Goal: Communication & Community: Answer question/provide support

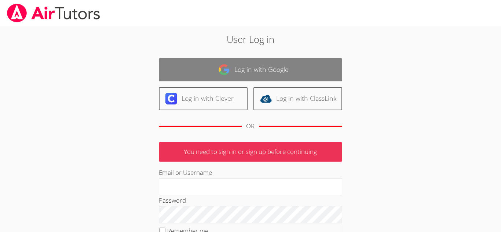
click at [231, 73] on link "Log in with Google" at bounding box center [250, 69] width 183 height 23
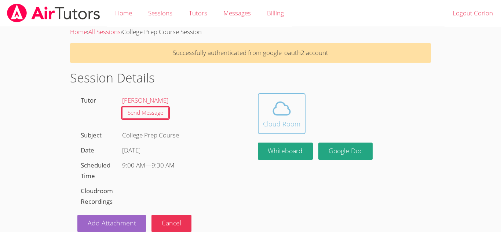
click at [290, 129] on button "Cloud Room" at bounding box center [282, 113] width 48 height 41
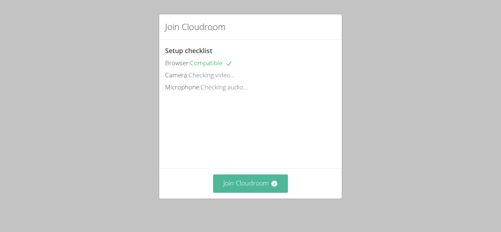
click at [259, 181] on button "Join Cloudroom" at bounding box center [250, 184] width 75 height 18
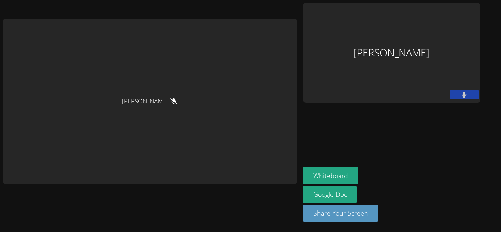
click at [454, 92] on button at bounding box center [464, 94] width 29 height 9
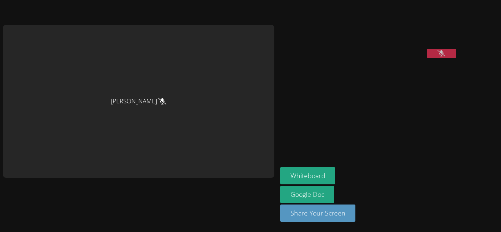
click at [363, 58] on video at bounding box center [335, 30] width 110 height 55
click at [437, 56] on icon at bounding box center [441, 53] width 8 height 6
click at [438, 56] on icon at bounding box center [440, 53] width 5 height 6
click at [437, 56] on icon at bounding box center [441, 53] width 8 height 6
click at [313, 58] on video at bounding box center [335, 30] width 110 height 55
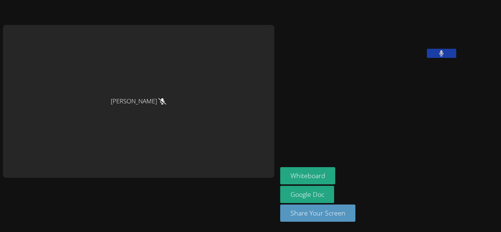
click at [148, 68] on div "Carlos Flores" at bounding box center [138, 101] width 271 height 153
click at [168, 69] on div "Carlos Flores" at bounding box center [138, 101] width 271 height 153
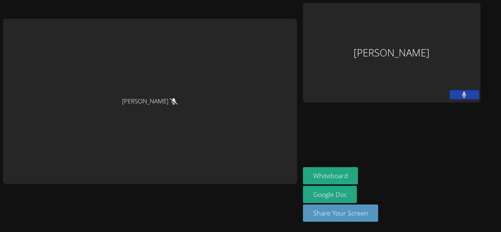
click at [370, 136] on aside "Corion Currington Whiteboard Google Doc Share Your Screen" at bounding box center [391, 116] width 183 height 232
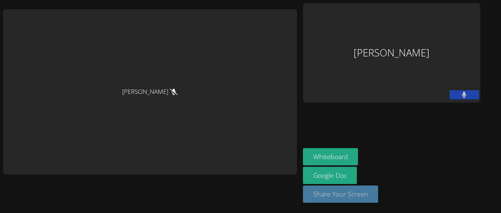
click at [342, 193] on button "Share Your Screen" at bounding box center [341, 194] width 76 height 17
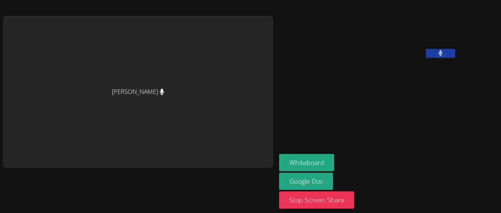
click at [426, 58] on button at bounding box center [440, 53] width 29 height 9
